Goal: Information Seeking & Learning: Learn about a topic

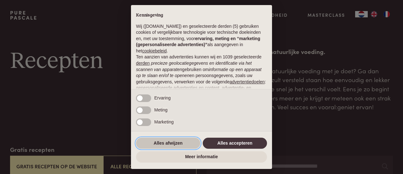
click at [179, 141] on button "Alles afwijzen" at bounding box center [168, 142] width 64 height 11
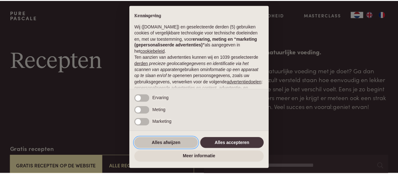
scroll to position [79, 0]
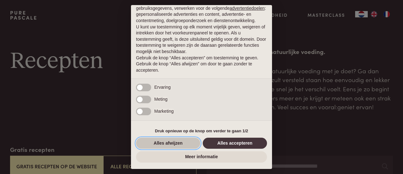
click at [171, 146] on button "Alles afwijzen" at bounding box center [168, 142] width 64 height 11
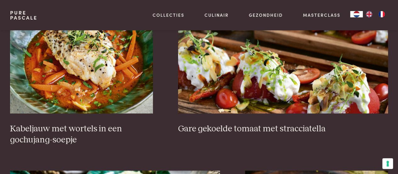
scroll to position [409, 0]
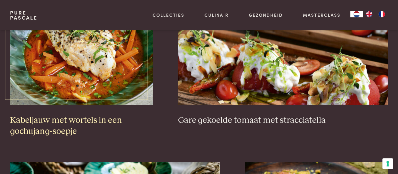
click at [79, 76] on img at bounding box center [81, 42] width 143 height 126
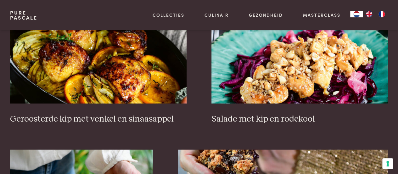
scroll to position [756, 0]
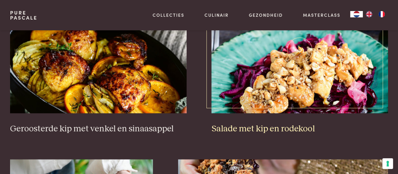
click at [249, 82] on img at bounding box center [300, 50] width 177 height 126
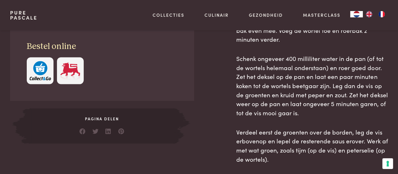
scroll to position [409, 0]
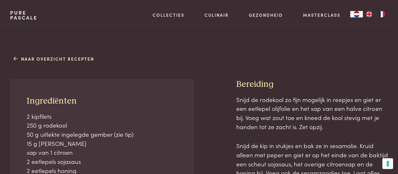
scroll to position [283, 0]
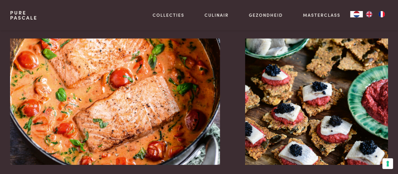
scroll to position [1071, 0]
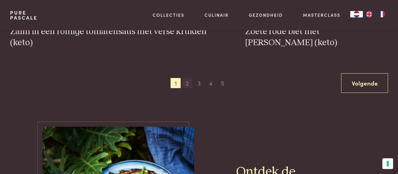
click at [190, 82] on span "2" at bounding box center [187, 83] width 10 height 10
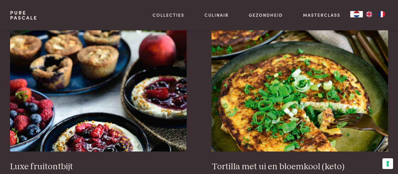
scroll to position [743, 0]
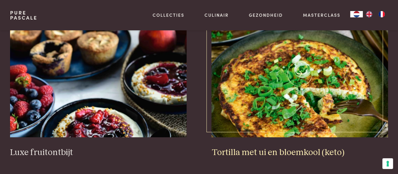
click at [269, 66] on img at bounding box center [300, 74] width 177 height 126
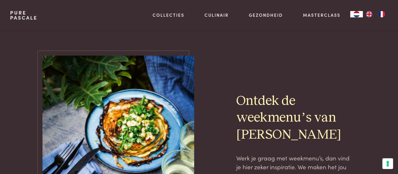
scroll to position [1215, 0]
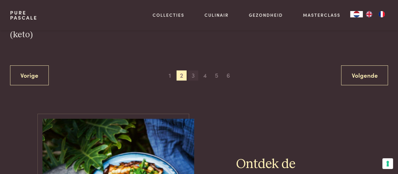
click at [194, 75] on span "3" at bounding box center [193, 75] width 10 height 10
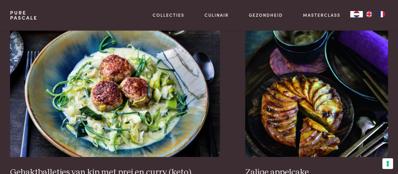
scroll to position [1121, 0]
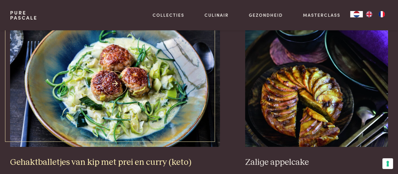
click at [88, 48] on img at bounding box center [115, 83] width 210 height 126
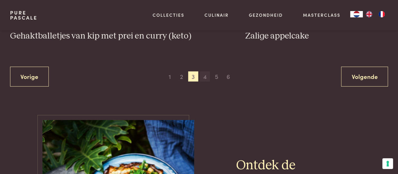
click at [207, 71] on span "4" at bounding box center [205, 76] width 10 height 10
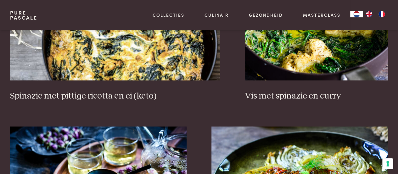
scroll to position [617, 0]
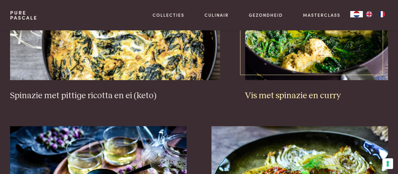
click at [272, 65] on img at bounding box center [316, 17] width 143 height 126
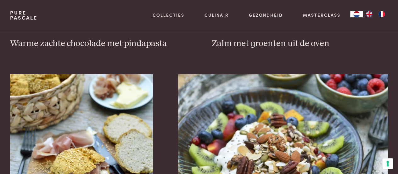
scroll to position [900, 0]
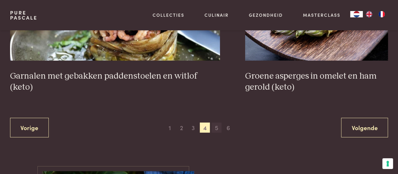
click at [218, 131] on span "5" at bounding box center [217, 127] width 10 height 10
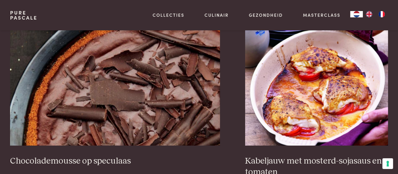
scroll to position [1121, 0]
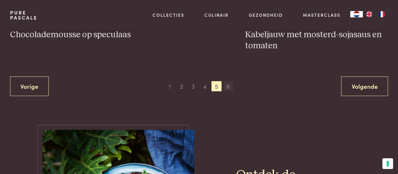
click at [224, 84] on span "6" at bounding box center [229, 86] width 10 height 10
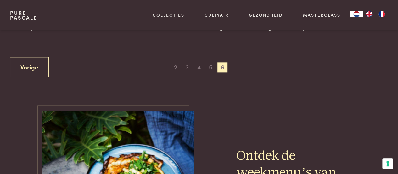
scroll to position [333, 0]
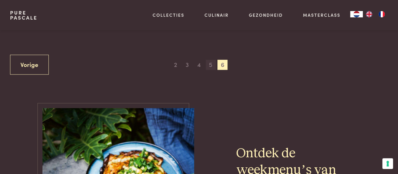
click at [208, 66] on span "5" at bounding box center [211, 65] width 10 height 10
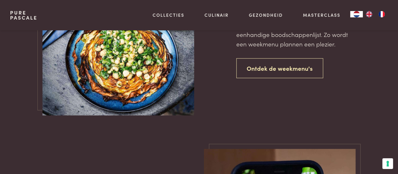
scroll to position [522, 0]
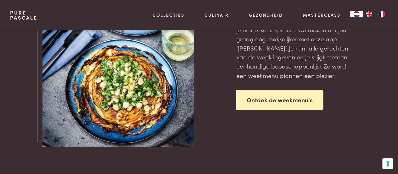
click at [262, 95] on link "Ontdek de weekmenu's" at bounding box center [279, 99] width 87 height 20
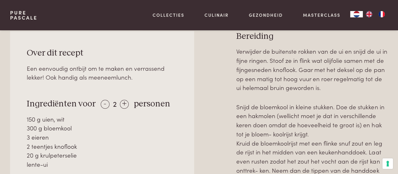
scroll to position [283, 0]
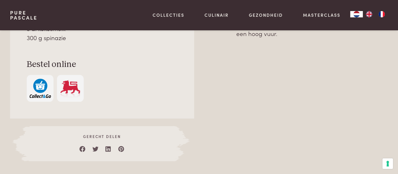
scroll to position [346, 0]
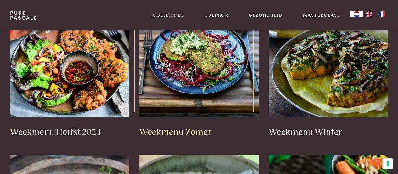
scroll to position [157, 0]
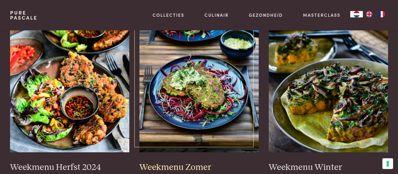
click at [226, 105] on img at bounding box center [198, 89] width 119 height 126
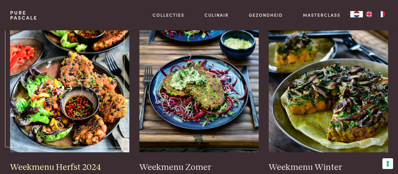
click at [84, 90] on img at bounding box center [69, 89] width 119 height 126
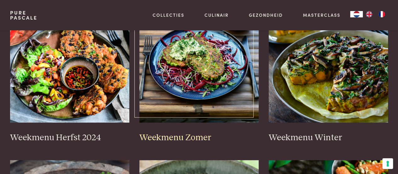
scroll to position [220, 0]
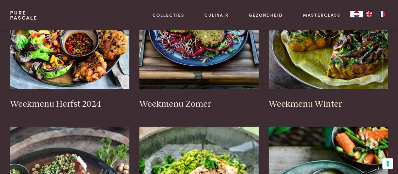
click at [326, 72] on img at bounding box center [328, 26] width 119 height 126
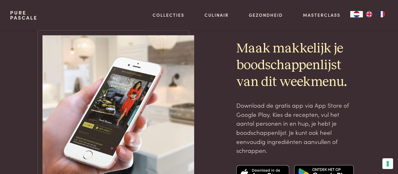
scroll to position [2141, 0]
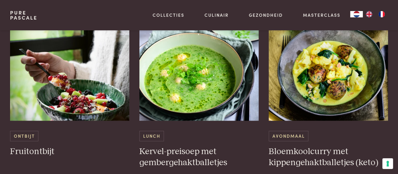
scroll to position [441, 0]
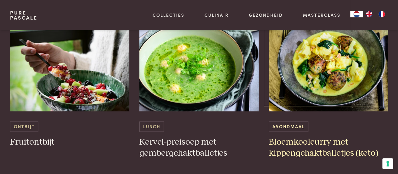
click at [332, 95] on img at bounding box center [328, 48] width 119 height 126
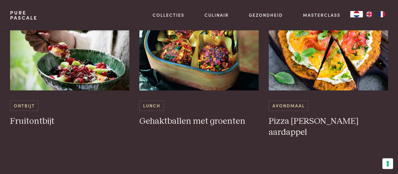
scroll to position [1448, 0]
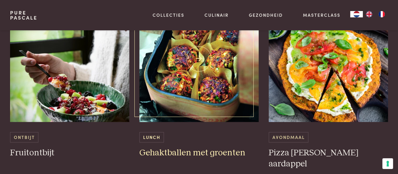
click at [212, 71] on img at bounding box center [198, 59] width 119 height 126
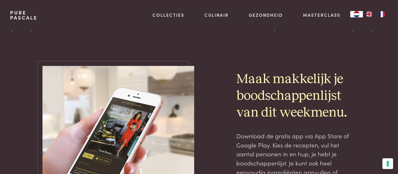
scroll to position [2110, 0]
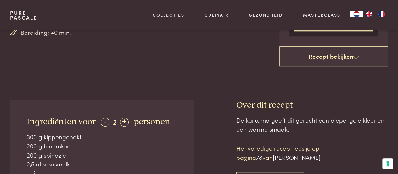
scroll to position [126, 0]
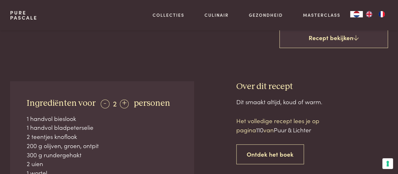
scroll to position [220, 0]
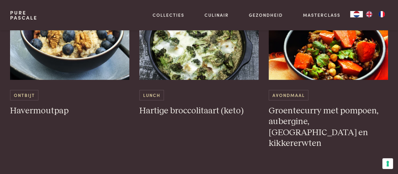
scroll to position [976, 0]
